Goal: Navigation & Orientation: Find specific page/section

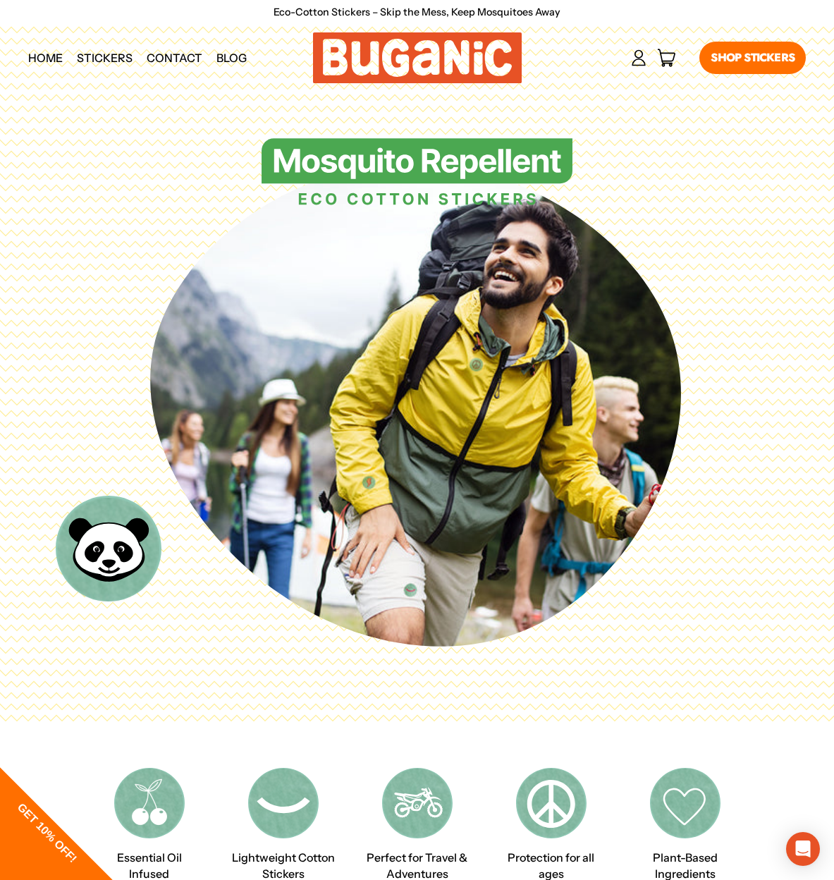
click at [50, 56] on link "Home" at bounding box center [45, 57] width 49 height 35
click at [54, 56] on link "Home" at bounding box center [45, 57] width 49 height 35
click at [468, 51] on img at bounding box center [417, 57] width 209 height 51
click at [39, 54] on link "Home" at bounding box center [45, 57] width 49 height 35
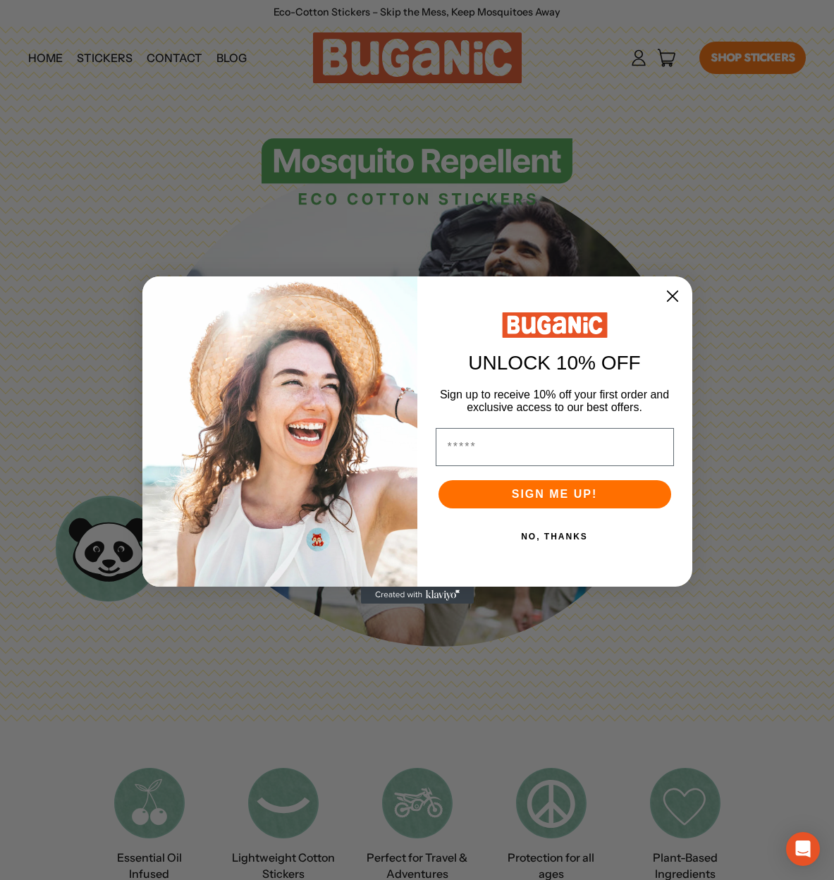
click at [671, 294] on icon "Close dialog" at bounding box center [672, 296] width 10 height 10
